Goal: Transaction & Acquisition: Purchase product/service

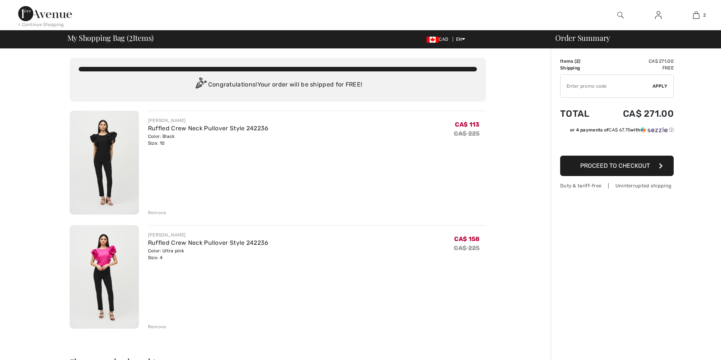
checkbox input "true"
click at [624, 171] on button "Proceed to Checkout" at bounding box center [616, 166] width 113 height 20
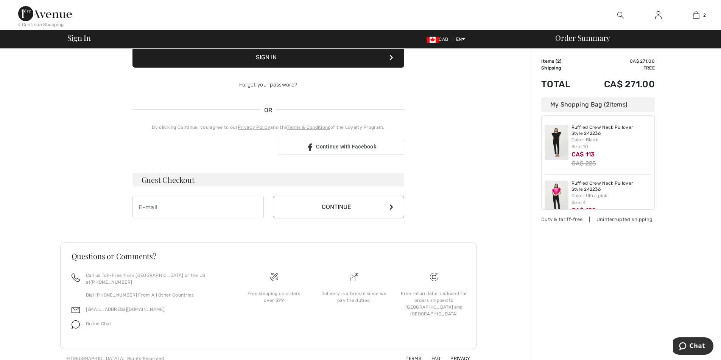
scroll to position [115, 0]
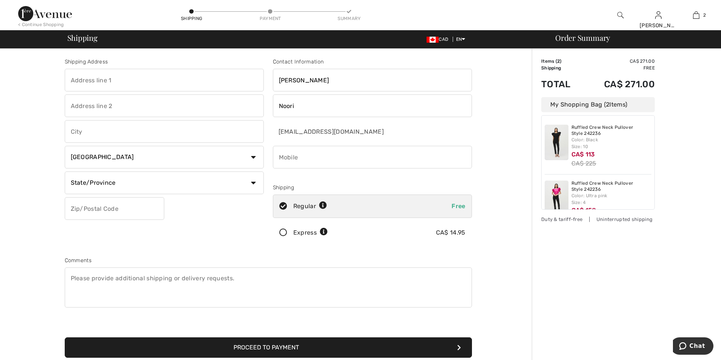
click at [177, 86] on input "text" at bounding box center [164, 80] width 199 height 23
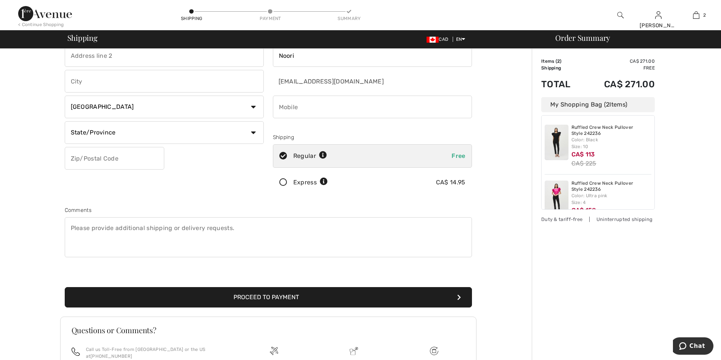
scroll to position [126, 0]
